Goal: Task Accomplishment & Management: Manage account settings

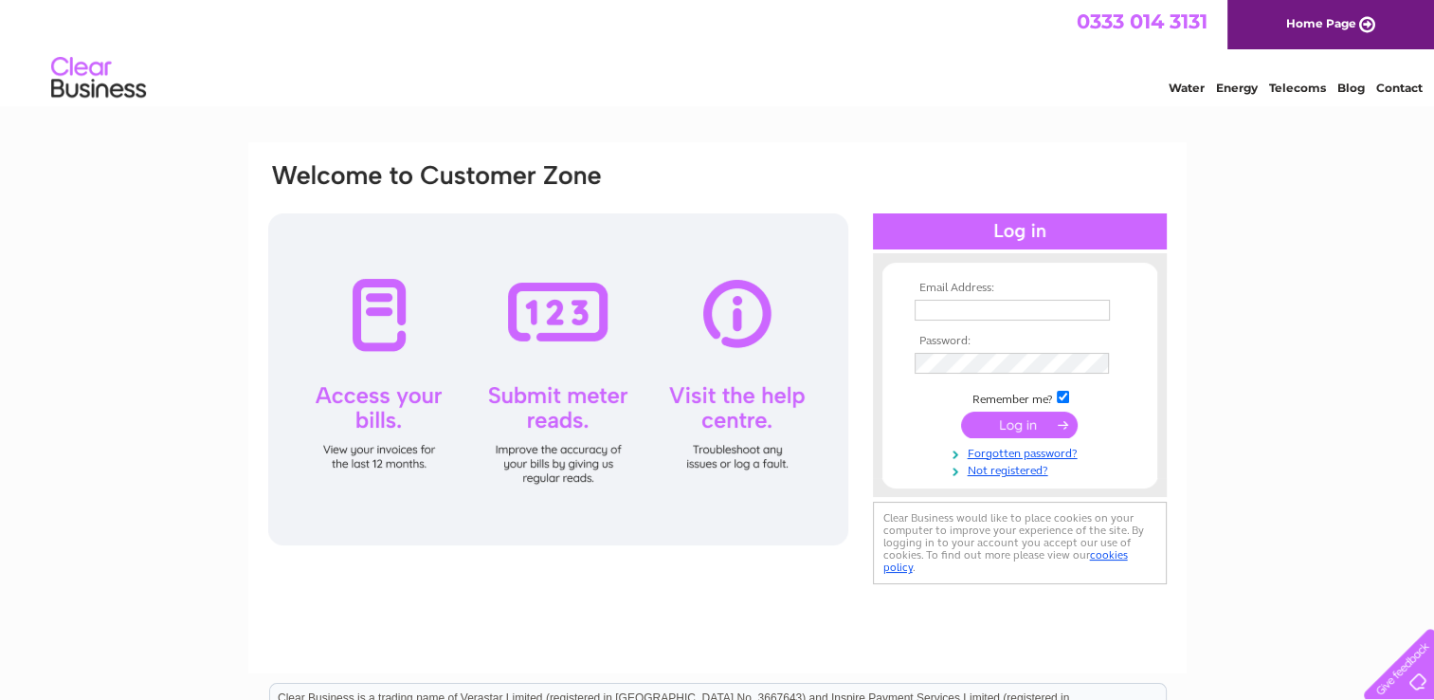
click at [986, 320] on td at bounding box center [1020, 310] width 220 height 30
click at [970, 315] on input "text" at bounding box center [1013, 311] width 197 height 23
type input "[EMAIL_ADDRESS][DOMAIN_NAME]"
click at [1014, 422] on input "submit" at bounding box center [1019, 424] width 117 height 27
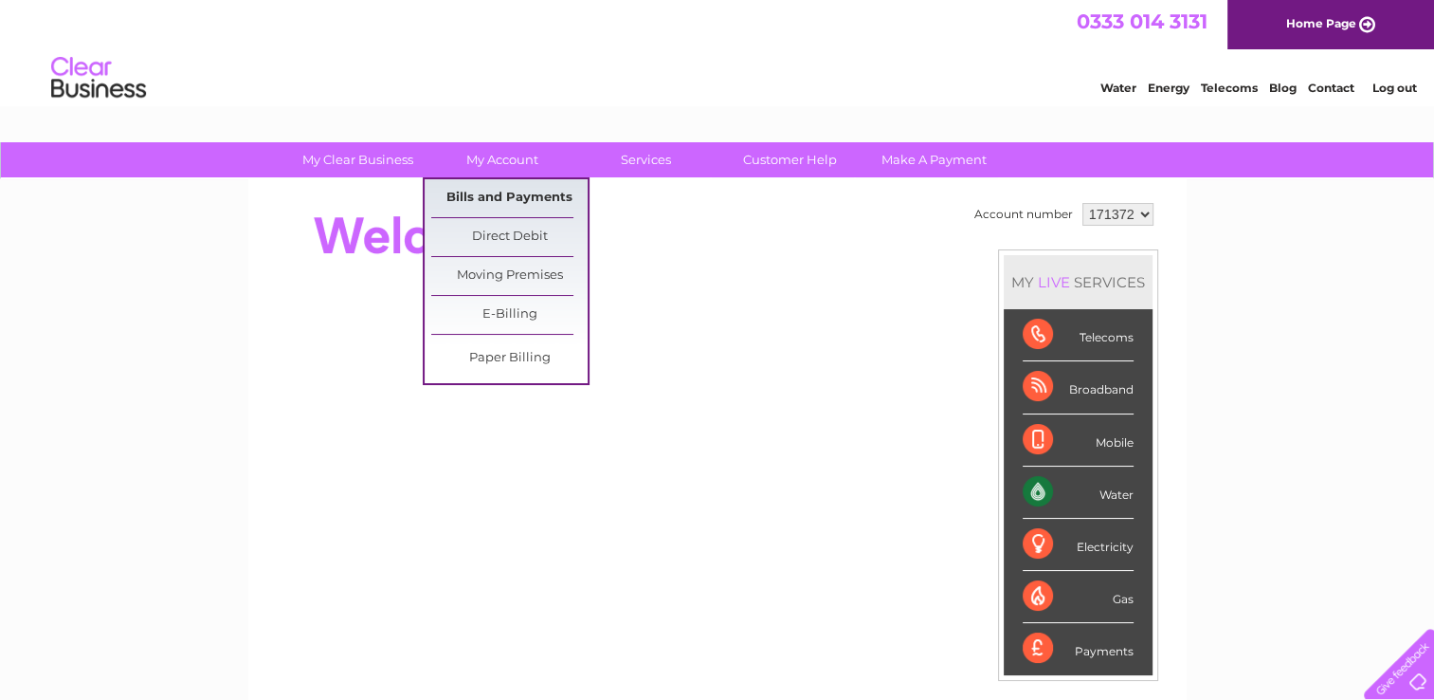
click at [489, 196] on link "Bills and Payments" at bounding box center [509, 198] width 156 height 38
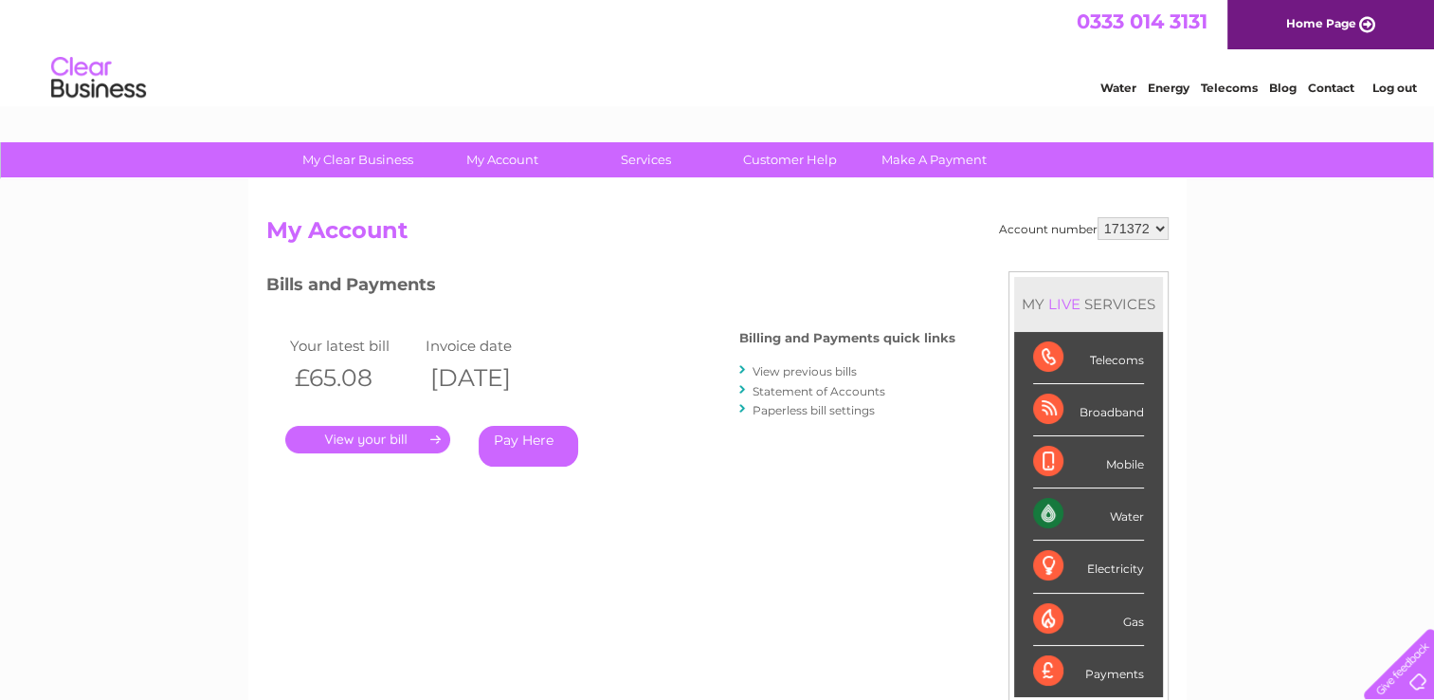
click at [785, 366] on link "View previous bills" at bounding box center [805, 371] width 104 height 14
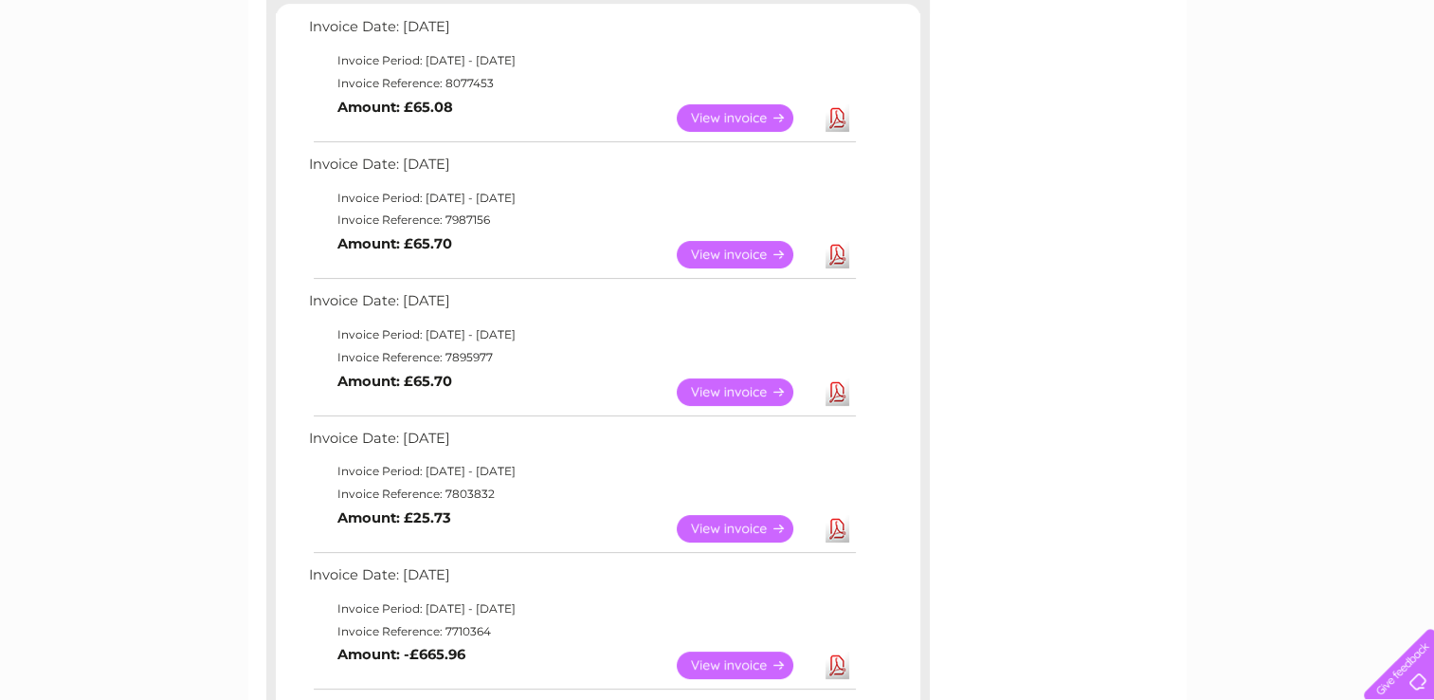
scroll to position [379, 0]
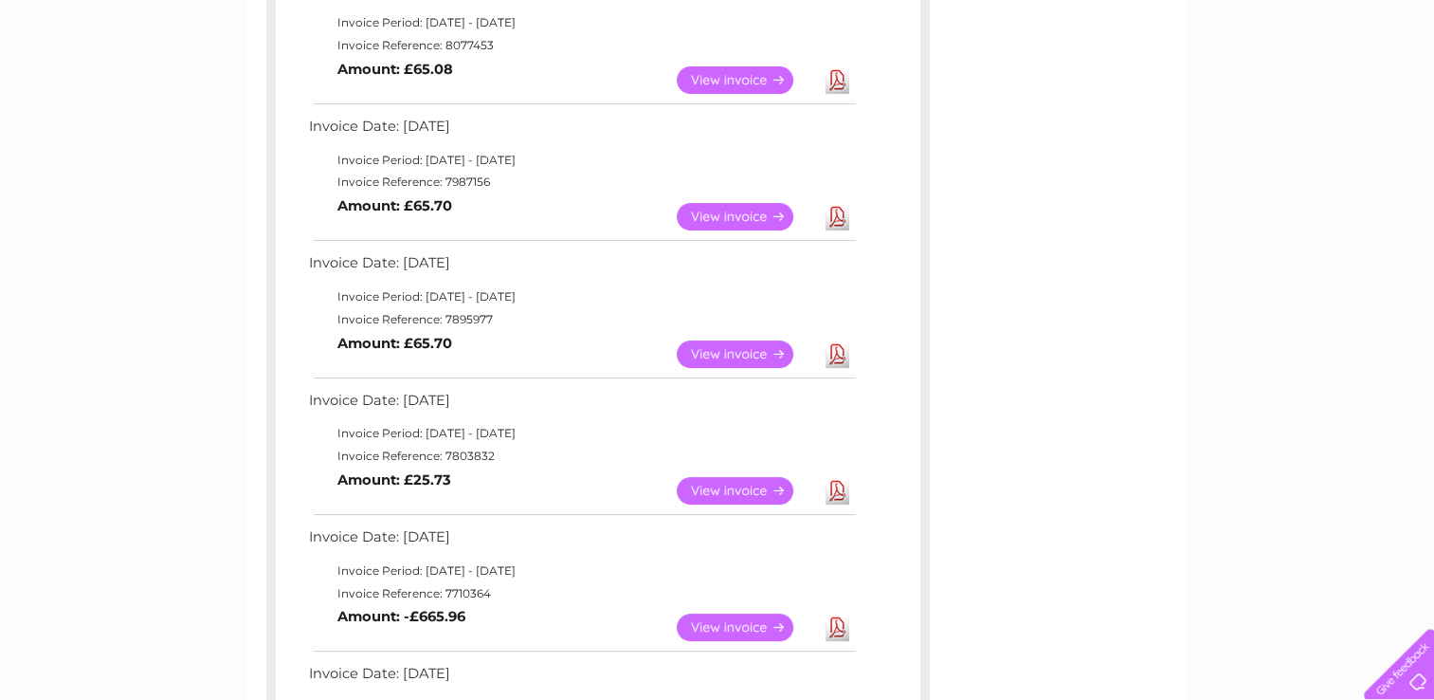
click at [726, 487] on link "View" at bounding box center [746, 490] width 139 height 27
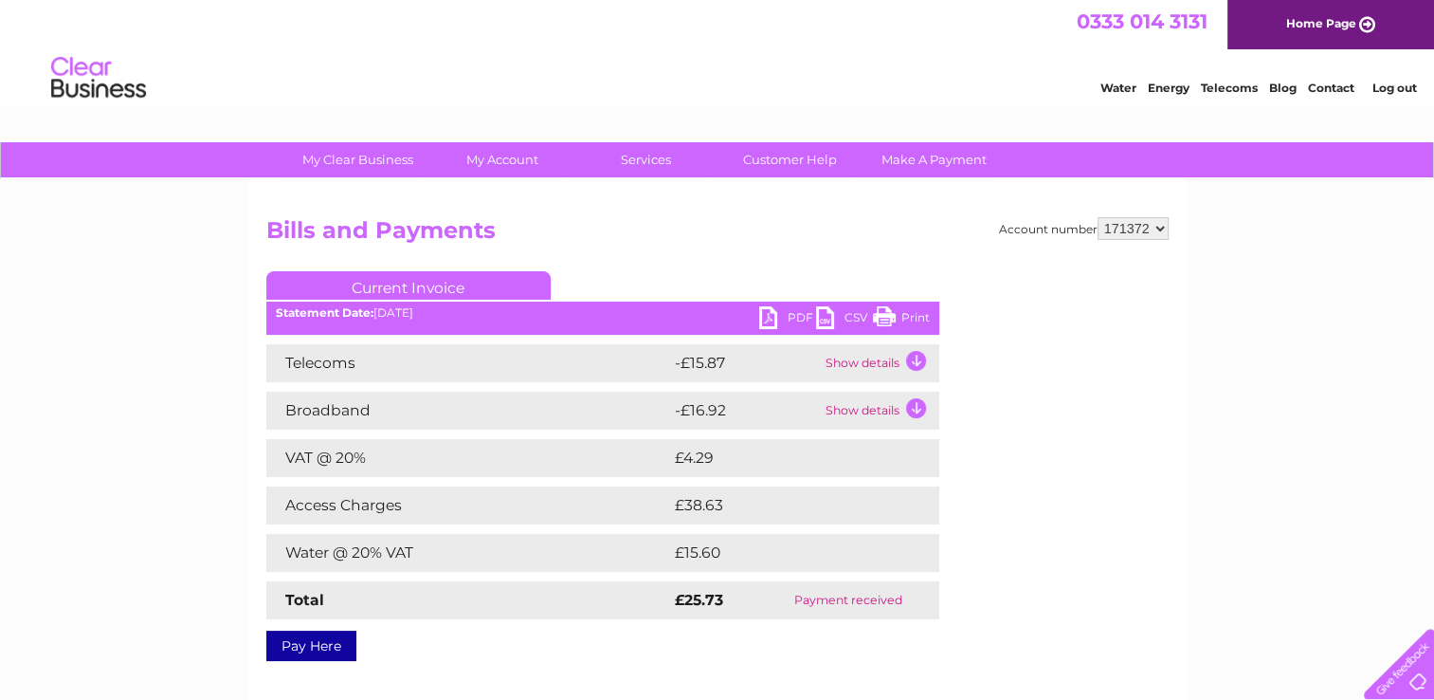
click at [910, 311] on link "Print" at bounding box center [901, 319] width 57 height 27
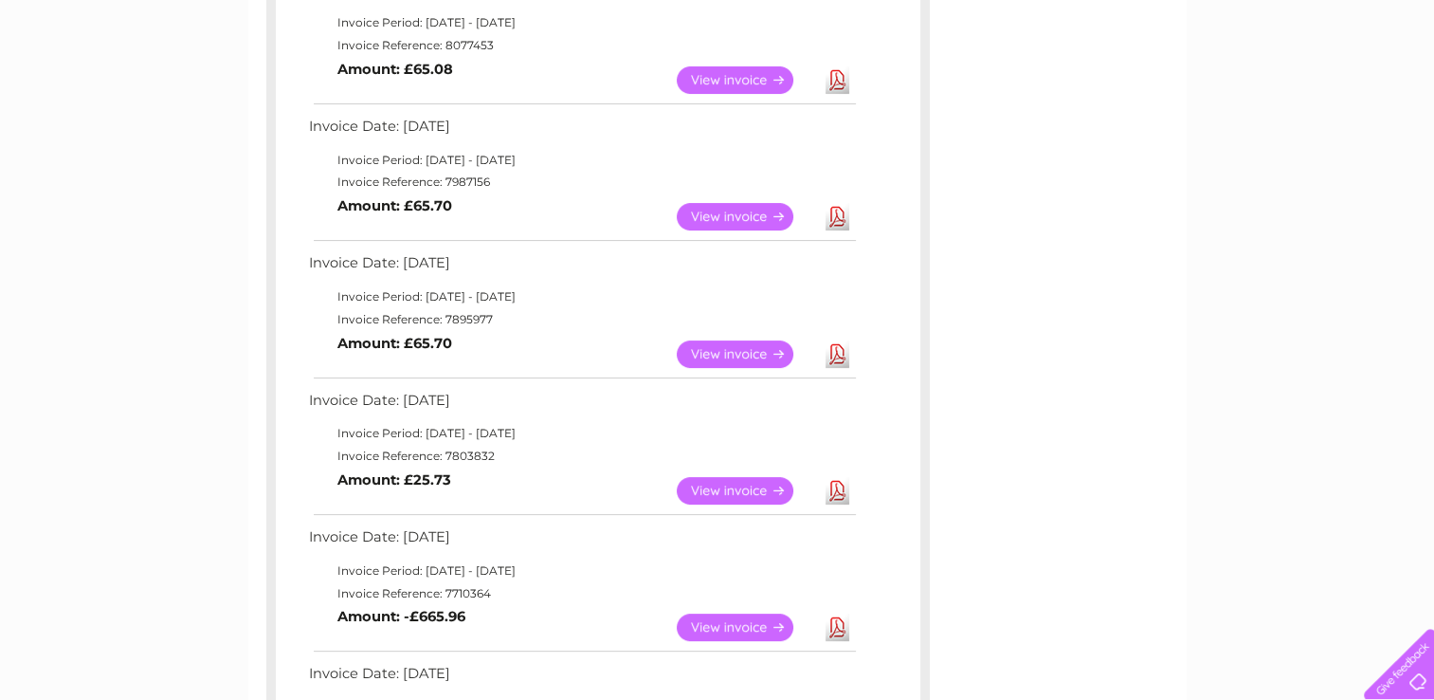
click at [743, 356] on link "View" at bounding box center [746, 353] width 139 height 27
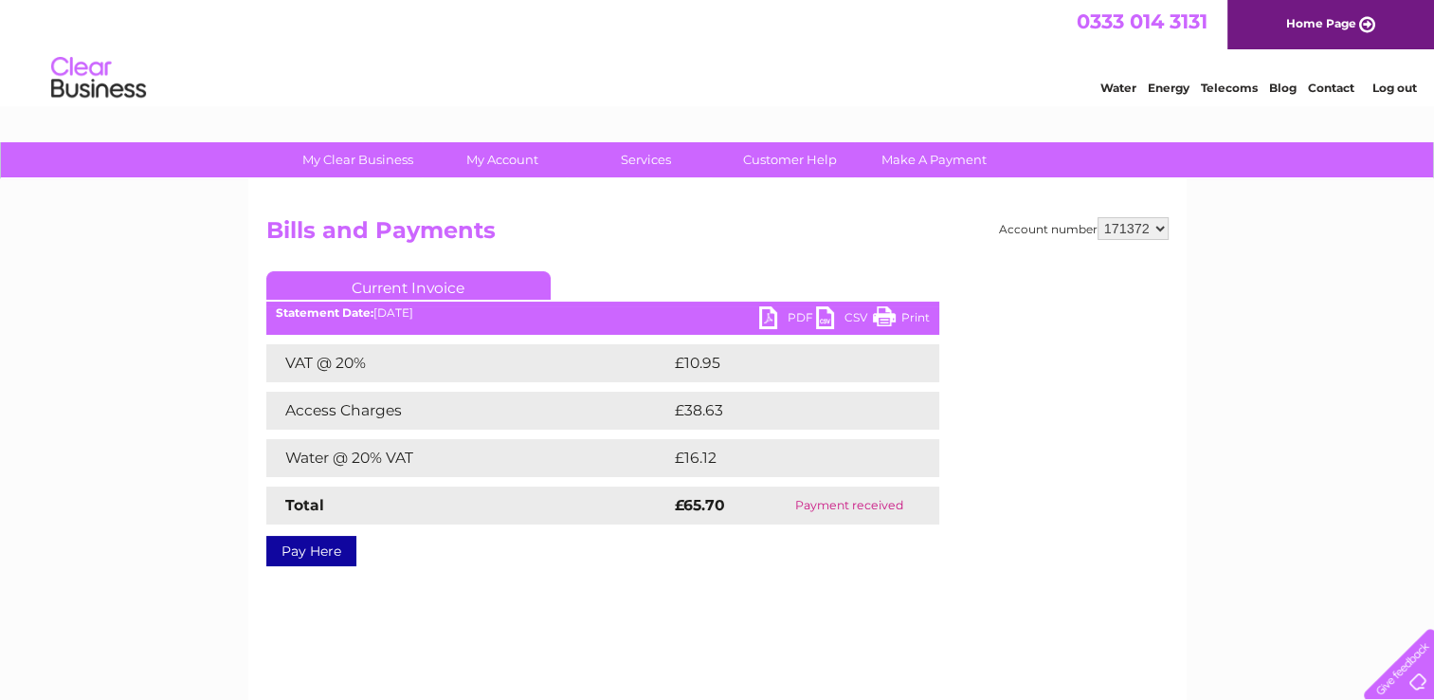
click at [911, 313] on link "Print" at bounding box center [901, 319] width 57 height 27
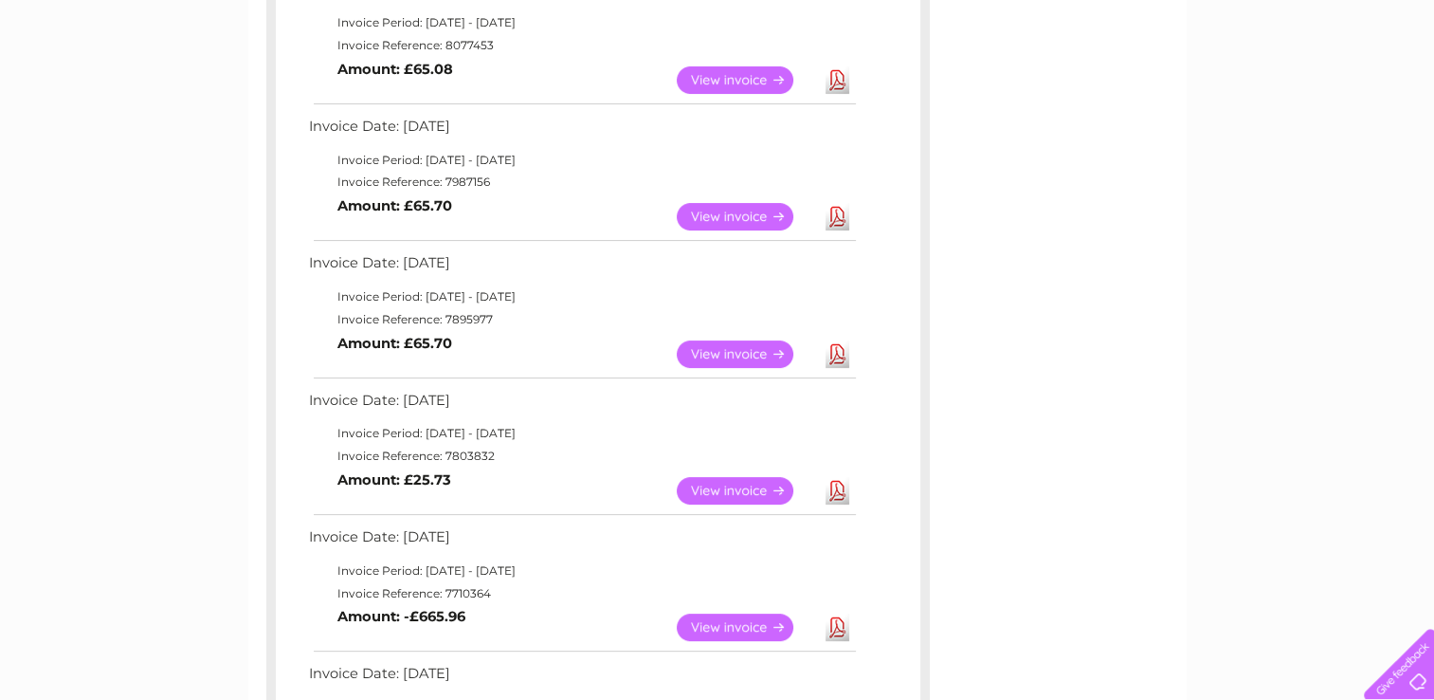
click at [753, 227] on link "View" at bounding box center [746, 216] width 139 height 27
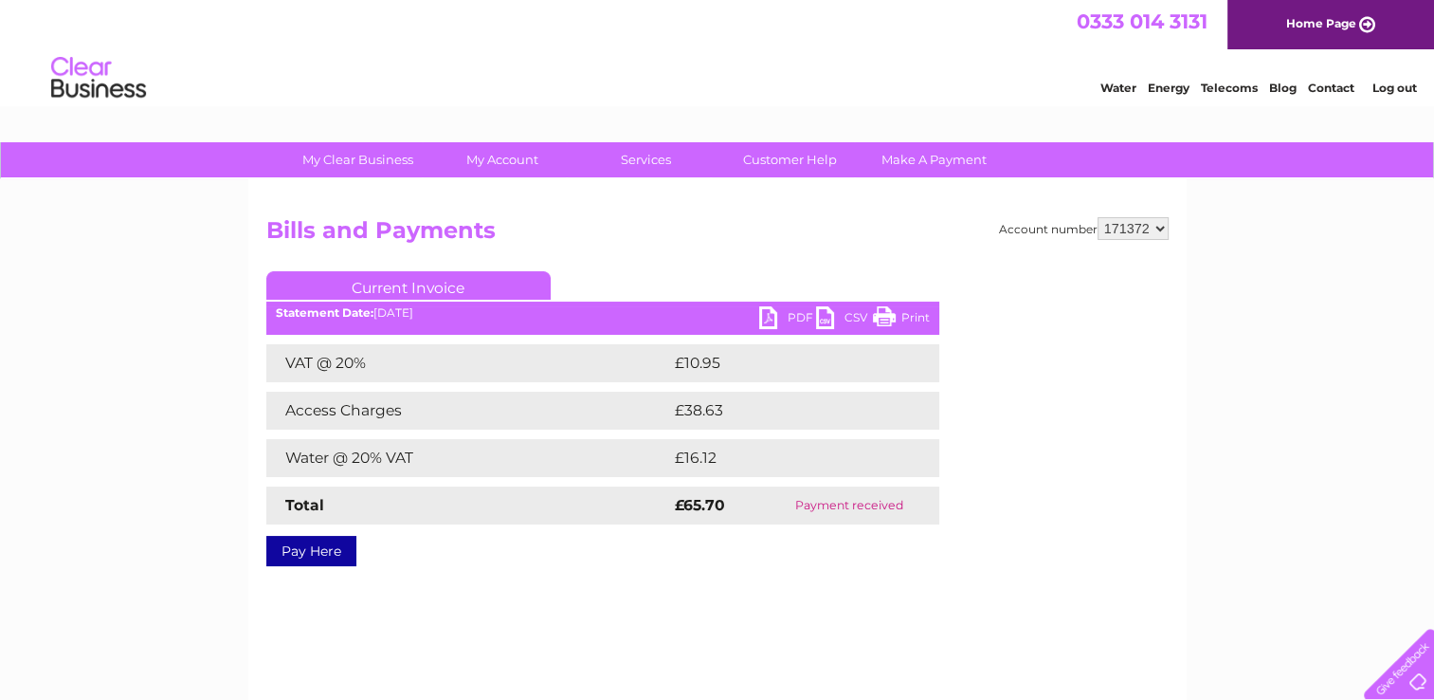
click at [918, 320] on link "Print" at bounding box center [901, 319] width 57 height 27
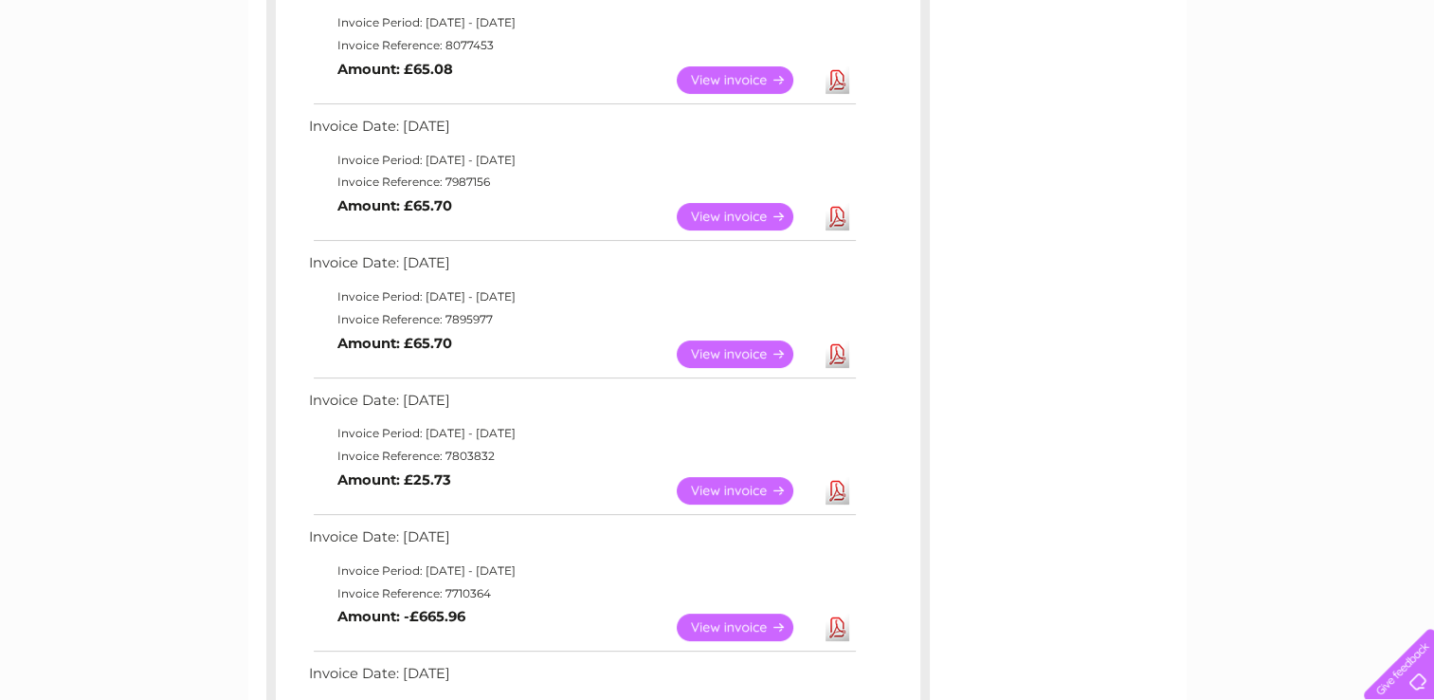
click at [687, 67] on link "View" at bounding box center [746, 79] width 139 height 27
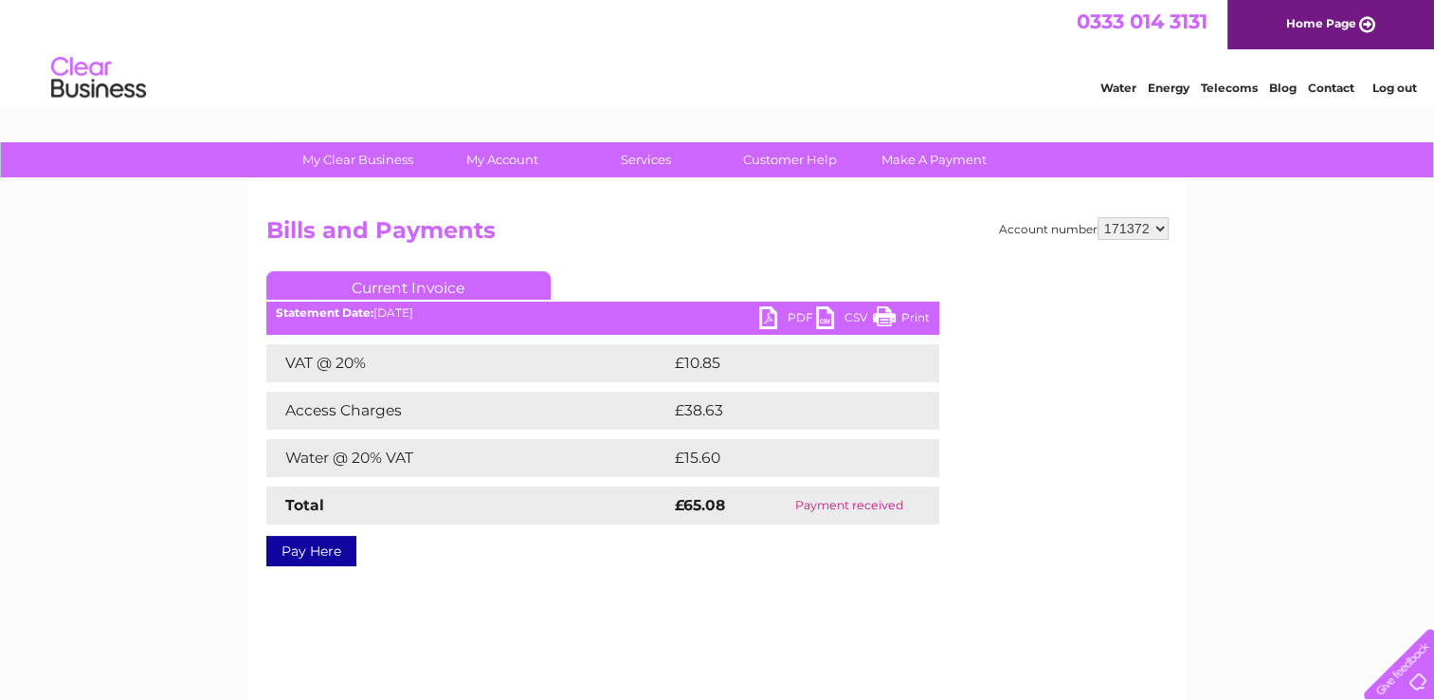
click at [914, 320] on link "Print" at bounding box center [901, 319] width 57 height 27
click at [1399, 89] on link "Log out" at bounding box center [1394, 88] width 45 height 14
